Goal: Information Seeking & Learning: Understand process/instructions

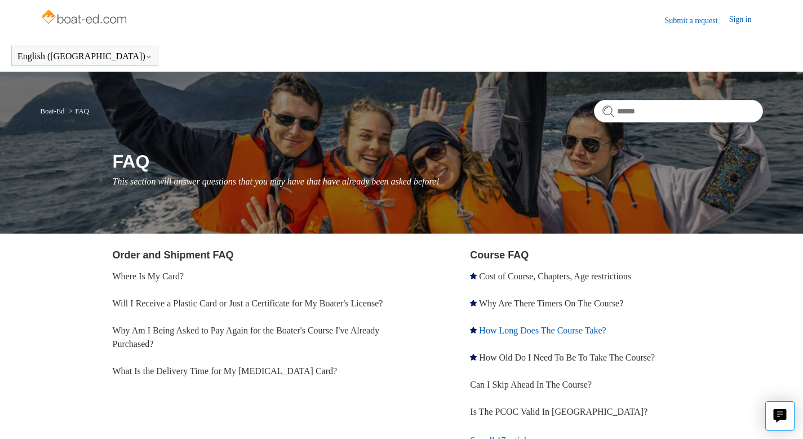
click at [562, 333] on link "How Long Does The Course Take?" at bounding box center [542, 330] width 127 height 10
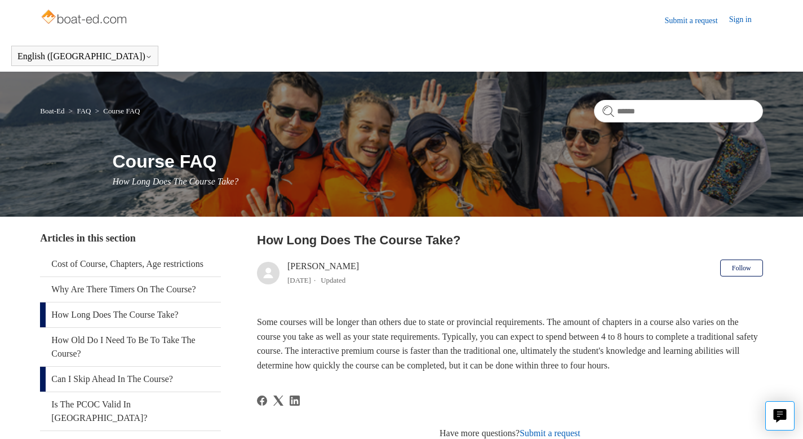
click at [153, 391] on link "Can I Skip Ahead In The Course?" at bounding box center [130, 378] width 181 height 25
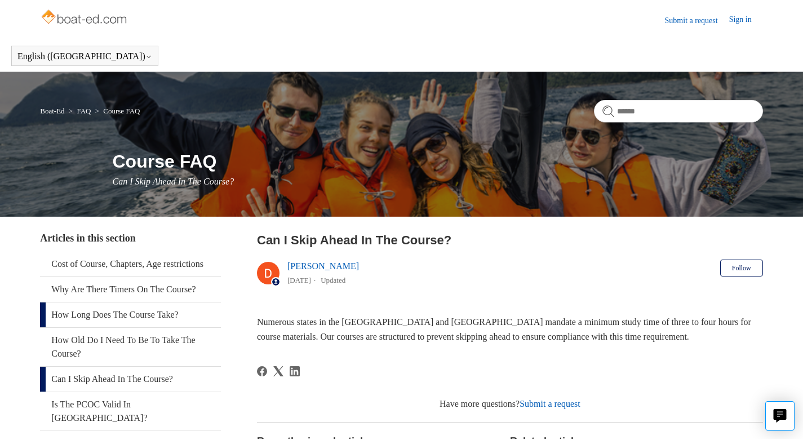
click at [125, 324] on link "How Long Does The Course Take?" at bounding box center [130, 314] width 181 height 25
